Goal: Communication & Community: Answer question/provide support

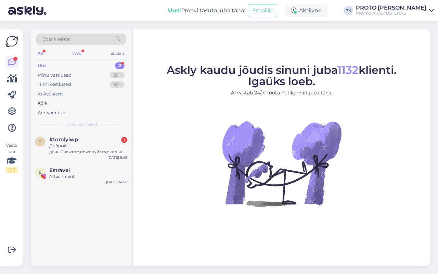
click at [74, 53] on div "Web" at bounding box center [77, 53] width 12 height 9
click at [43, 66] on div "Uus" at bounding box center [42, 65] width 9 height 7
drag, startPoint x: 56, startPoint y: 140, endPoint x: 52, endPoint y: 139, distance: 4.2
click at [55, 140] on span "#tomlyiwp" at bounding box center [63, 139] width 29 height 6
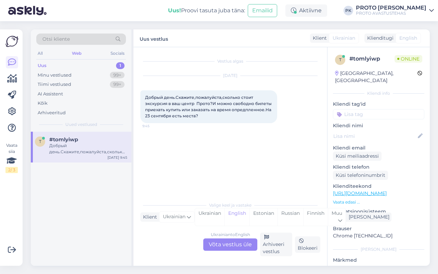
click at [215, 240] on div "Ukrainian to English Võta vestlus üle" at bounding box center [230, 244] width 54 height 12
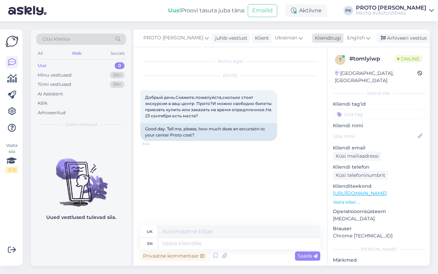
click at [353, 38] on span "English" at bounding box center [356, 38] width 18 height 8
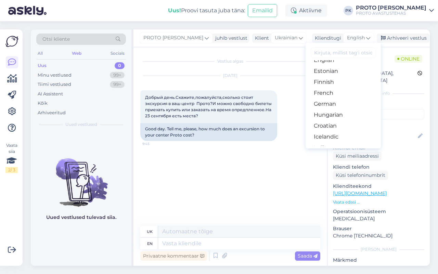
scroll to position [85, 0]
click at [339, 68] on link "Estonian" at bounding box center [342, 70] width 75 height 11
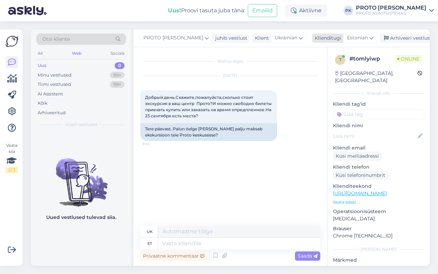
click at [361, 35] on div "Estonian" at bounding box center [360, 37] width 34 height 11
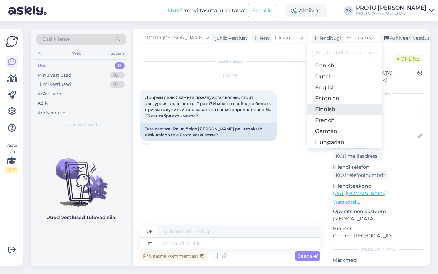
scroll to position [43, 0]
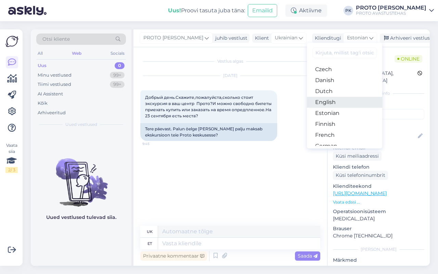
click at [328, 105] on link "English" at bounding box center [344, 102] width 75 height 11
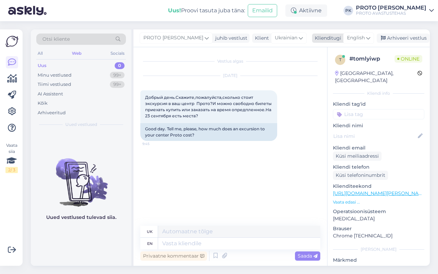
click at [357, 38] on span "English" at bounding box center [356, 38] width 18 height 8
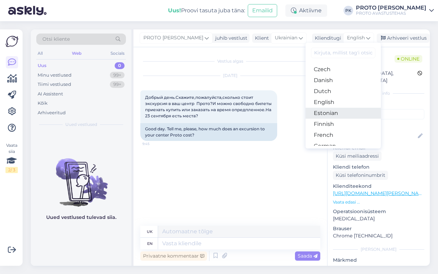
click at [334, 109] on link "Estonian" at bounding box center [342, 113] width 75 height 11
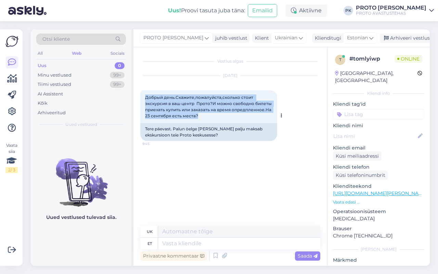
drag, startPoint x: 243, startPoint y: 116, endPoint x: 141, endPoint y: 99, distance: 103.1
click at [141, 99] on div "Добрый день.Скажите,пожалуйста,сколько стоит экскурсия в ваш центр Прото?И можн…" at bounding box center [208, 106] width 137 height 33
copy span "Добрый день.Скажите,пожалуйста,сколько стоит экскурсия в ваш центр Прото?И можн…"
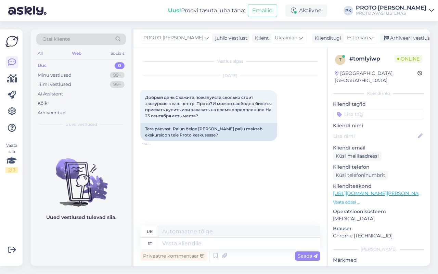
click at [217, 166] on div "Vestlus algas [DATE] Добрый день.Скажите,пожалуйста,сколько стоит экскурсия в в…" at bounding box center [233, 136] width 186 height 165
click at [190, 241] on textarea at bounding box center [239, 244] width 162 height 12
type textarea "Tere!"
type textarea "Привіт!"
type textarea "Tere! Kui s"
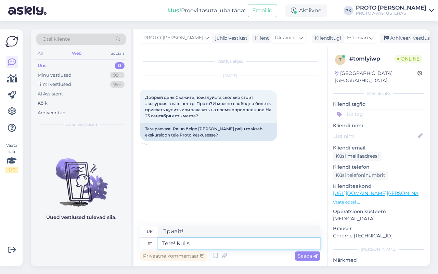
type textarea "Привіт! Якщо"
type textarea "Tere! [PERSON_NAME]"
type textarea "Привіт! Якщо ви"
type textarea "Tere! Kui te soovite n"
type textarea "Привіт! Якщо хочеш"
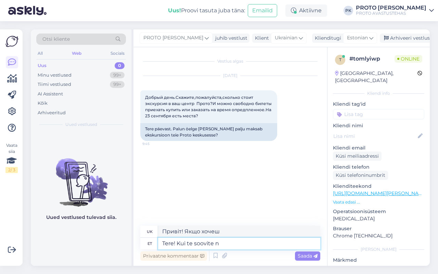
type textarea "Tere! Kui te soovite"
type textarea "Привіт! Якщо хочеш"
type textarea "Tere! Kui te soovite meid n"
type textarea "Привіт! Якщо ви хочете, щоб ми"
type textarea "Tere! Kui te soovite meid niisama k"
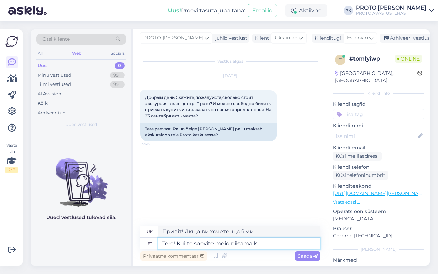
type textarea "Привіт! Якщо ви хочете, щоб ми були такими ж"
type textarea "Tere! Kui te soovite meid niisama külastama tu"
type textarea "Привіт! Якщо ви хочете нас відвідати, просто завітайте."
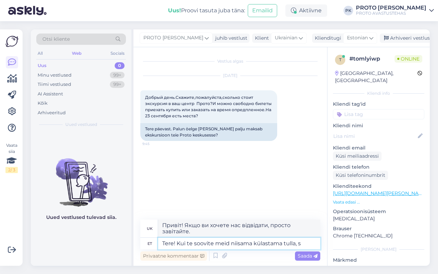
type textarea "Tere! Kui te soovite meid niisama külastama tulla, si"
type textarea "Привіт! Якщо ви хочете завітати до нас у гості,"
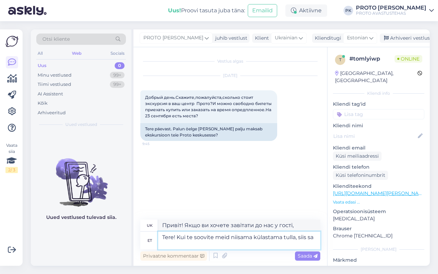
type textarea "Tere! Kui te soovite meid niisama külastama tulla, siis saa"
type textarea "Привіт! Якщо ви хочете завітати до нас у гості, ви можете"
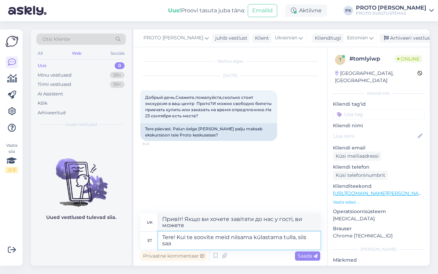
drag, startPoint x: 173, startPoint y: 243, endPoint x: 102, endPoint y: 212, distance: 77.9
click at [102, 212] on div "Otsi kliente All Web Socials Uus 0 Minu vestlused 99+ Tiimi vestlused 99+ AI As…" at bounding box center [230, 147] width 399 height 236
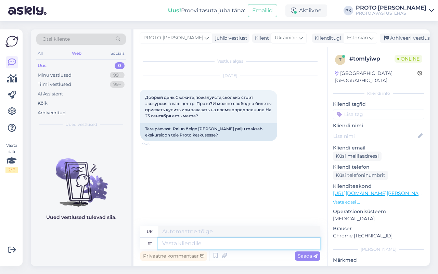
click at [184, 243] on textarea at bounding box center [239, 244] width 162 height 12
type textarea "Tere!"
type textarea "Привіт!"
type textarea "Tere! Mitmekesi t"
type textarea "Привіт! Багато хто з вас"
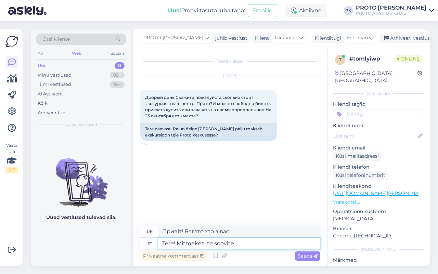
type textarea "Tere! Mitmekesi te soovite m"
type textarea "Привіт! Скільки з вас хочуть?"
type textarea "Tere! Mitmekesi te soovite meid k"
type textarea "Привіт! Багато хто з вас хоче, щоб ми"
type textarea "Tere! Mitmekesi te soovite meid külastada?"
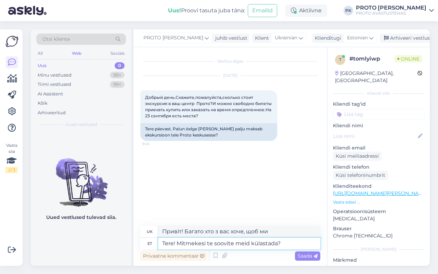
type textarea "Привіт! Скільки з вас хотіли б нас відвідати?"
type textarea "Tere! Mitmekesi te soovite meid külastada? Kui soov"
type textarea "Привіт! Скільки з вас хотіли б нас відвідати? Якщо"
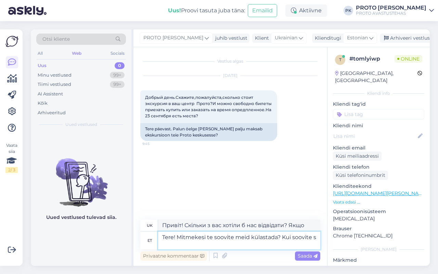
type textarea "Tere! Mitmekesi te soovite meid külastada? Kui soovite su"
type textarea "Привіт! Скільки з вас хотіли б нас відвідати? Якщо ви хочете"
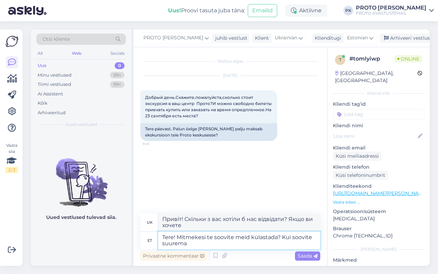
type textarea "Tere! Mitmekesi te soovite meid külastada? Kui soovite suurema"
type textarea "Привіт! Скільки з вас хотіли б нас відвідати? Якщо ви бажаєте більшого"
type textarea "Tere! Mitmekesi te soovite meid külastada? Kui soovite suurema seltskonnaga"
type textarea "Привіт! Скільки з вас хотіли б нас відвідати? Якщо ви бажаєте більшу групу"
type textarea "Tere! Mitmekesi te soovite meid külastada? Kui soovite suurema seltskonnaga, si"
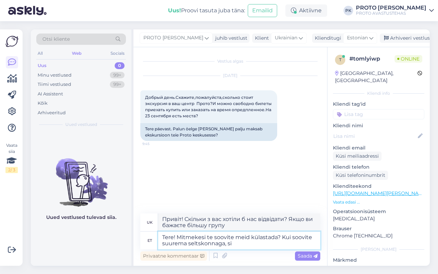
type textarea "Привіт! Скільки з вас хотіли б нас відвідати? Якщо ви хочете приїхати більшою г…"
type textarea "Tere! Mitmekesi te soovite meid külastada? Kui soovite suurema seltskonnaga, si…"
type textarea "Привіт! Скільки з вас хотіли б нас відвідати? Якщо ви хочете приїхати більшою г…"
type textarea "Tere! Mitmekesi te soovite meid külastada? Kui soovite suurema seltskonnaga, si…"
type textarea "Привіт! Скільки з вас хотіли б нас відвідати? Якщо ви хочете приїхати більшою г…"
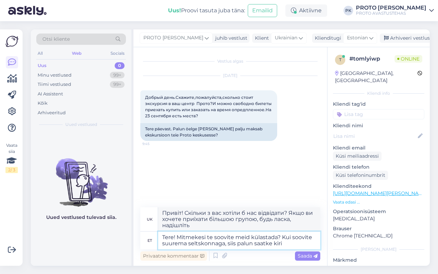
type textarea "Tere! Mitmekesi te soovite meid külastada? Kui soovite suurema seltskonnaga, si…"
type textarea "Привіт! Скільки з вас хотіли б нас відвідати? Якщо ви хочете приїхати більшою г…"
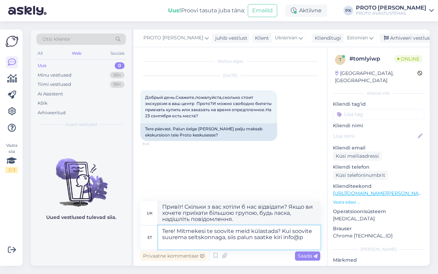
type textarea "Tere! Mitmekesi te soovite meid külastada? Kui soovite suurema seltskonnaga, si…"
type textarea "Привіт! Скільки з вас хотіли б нас відвідати? Якщо ви бажаєте приїхати більшою …"
type textarea "Tere! Mitmekesi te soovite meid külastada? Kui soovite suurema seltskonnaga, si…"
type textarea "Привіт! Скільки з вас хотіли б нас відвідати? Якщо ви бажаєте приїхати більшою …"
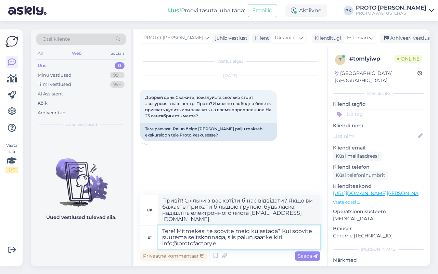
type textarea "Tere! Mitmekesi te soovite meid külastada? Kui soovite suurema seltskonnaga, si…"
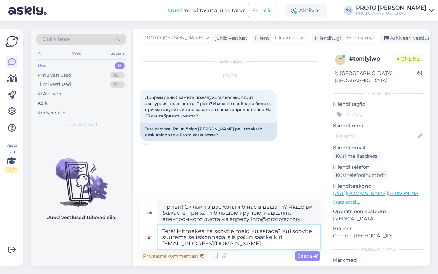
type textarea "Привіт! Скільки з вас хотіли б нас відвідати? Якщо ви бажаєте приїхати більшою …"
type textarea "Tere! Mitmekesi te soovite meid külastada? Kui soovite suurema seltskonnaga, si…"
type textarea "Привіт! Скільки з вас хотіли б нас відвідати? Якщо ви хочете приїхати більшою г…"
type textarea "Tere! Mitmekesi te soovite meid külastada? Kui soovite suurema seltskonnaga, si…"
type textarea "Привіт! Скільки з вас хотіли б нас відвідати? Якщо ви хочете приїхати більшою г…"
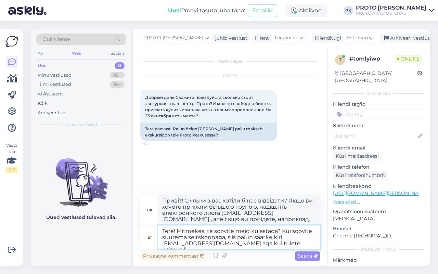
type textarea "Tere! Mitmekesi te soovite meid külastada? Kui soovite suurema seltskonnaga, si…"
type textarea "Привіт! Скільки з вас хотіли б нас відвідати? Якщо ви хочете приїхати більшою г…"
drag, startPoint x: 298, startPoint y: 242, endPoint x: 98, endPoint y: 229, distance: 200.7
click at [98, 229] on div "Otsi kliente All Web Socials Uus 0 Minu vestlused 99+ Tiimi vestlused 99+ AI As…" at bounding box center [230, 147] width 399 height 236
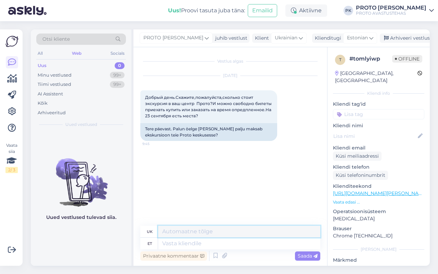
drag, startPoint x: 185, startPoint y: 235, endPoint x: 185, endPoint y: 242, distance: 7.2
click at [185, 238] on div "uk et" at bounding box center [230, 238] width 180 height 24
click at [184, 244] on textarea at bounding box center [239, 244] width 162 height 12
drag, startPoint x: 184, startPoint y: 244, endPoint x: 175, endPoint y: 245, distance: 8.4
click at [175, 245] on textarea at bounding box center [239, 244] width 162 height 12
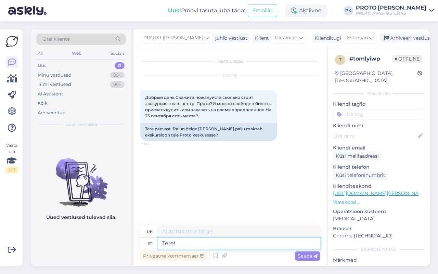
type textarea "Tere!"
type textarea "Привіт!"
type textarea "Tere! Infot"
type textarea "Привіт! Інформація"
type textarea "Tere! Infot eksurs"
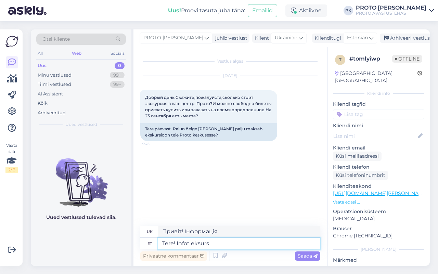
type textarea "Привіт! Інформація про екскурсію"
type textarea "Tere! Infot eksursioonide ko"
type textarea "Привіт! Інформація про екскурсії"
type textarea "Tere! Infot eksursioonide kohta leiate si"
type textarea "Привіт! Інформацію про екскурсії можна знайти тут"
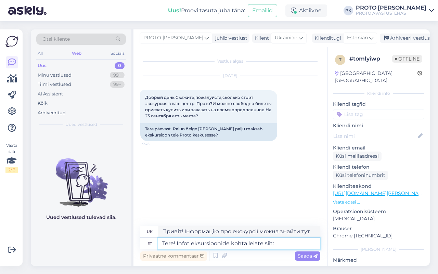
type textarea "Tere! Infot eksursioonide kohta leiate siit:"
type textarea "Привіт! Інформацію про екскурсії можна знайти тут:"
click at [288, 242] on textarea "Tere! Infot eksursioonide kohta leiate siit:" at bounding box center [239, 244] width 162 height 12
paste textarea "[URL][DOMAIN_NAME]"
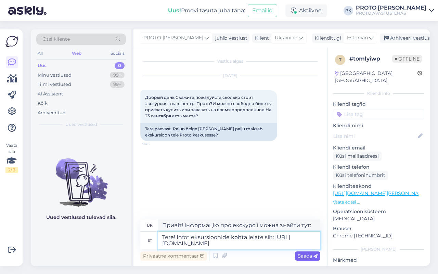
type textarea "Tere! Infot eksursioonide kohta leiate siit: [URL][DOMAIN_NAME]"
click at [300, 257] on span "Saada" at bounding box center [307, 256] width 20 height 6
type textarea "Привіт! Інформацію про екскурсії можна знайти тут: [URL][DOMAIN_NAME]"
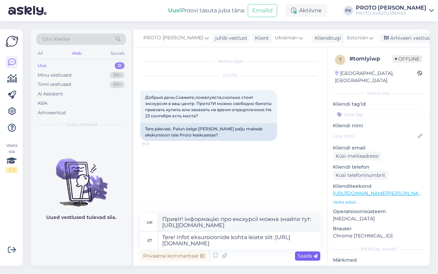
click at [305, 255] on span "Saada" at bounding box center [307, 256] width 20 height 6
